Goal: Task Accomplishment & Management: Manage account settings

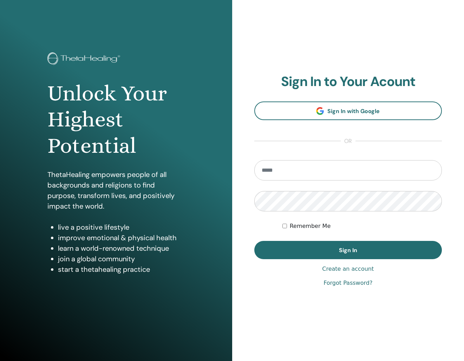
type input "**********"
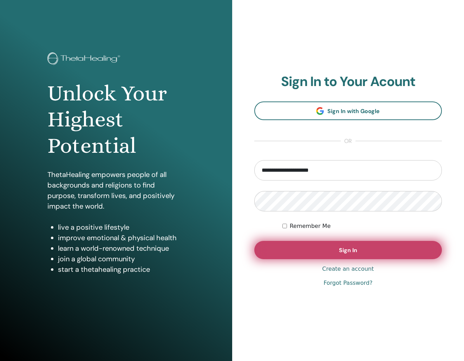
click at [357, 245] on button "Sign In" at bounding box center [348, 250] width 188 height 18
